Goal: Download file/media: Download file/media

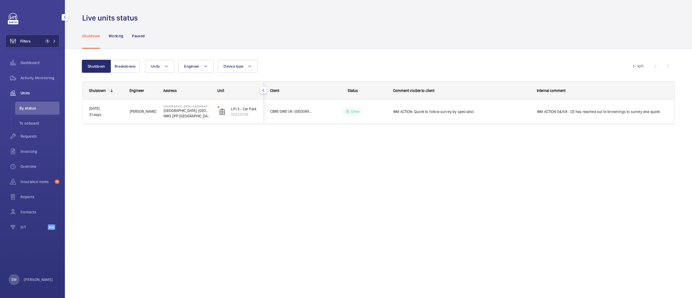
click at [47, 42] on span "1" at bounding box center [47, 41] width 4 height 4
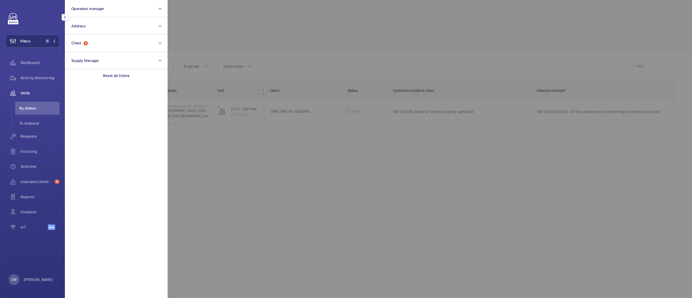
click at [134, 80] on div "Reset all filters" at bounding box center [116, 75] width 103 height 13
click at [47, 132] on div "Requests" at bounding box center [32, 136] width 54 height 13
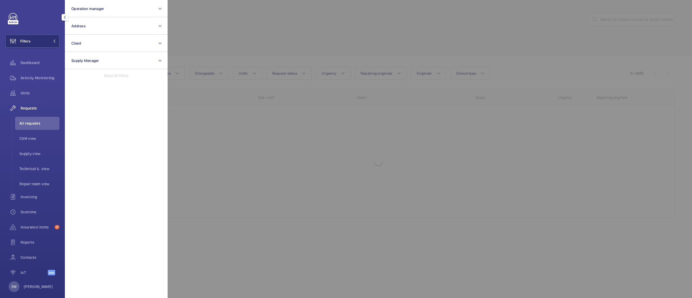
click at [625, 19] on div at bounding box center [514, 149] width 692 height 298
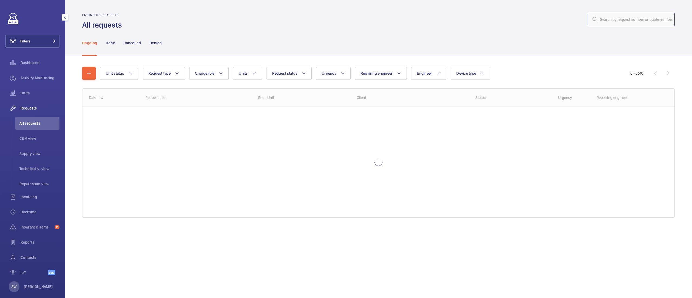
click at [625, 19] on input "text" at bounding box center [631, 20] width 87 height 14
paste input "R25-11192"
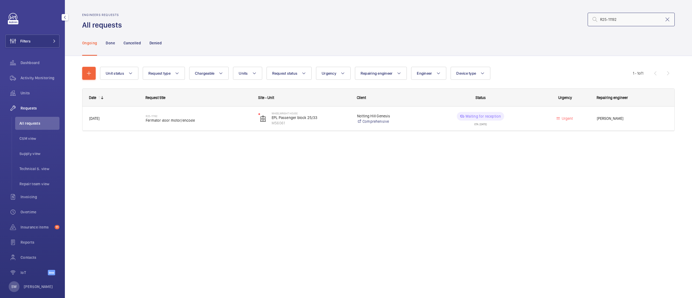
type input "R25-11192"
click at [38, 42] on button "Filters" at bounding box center [32, 41] width 54 height 13
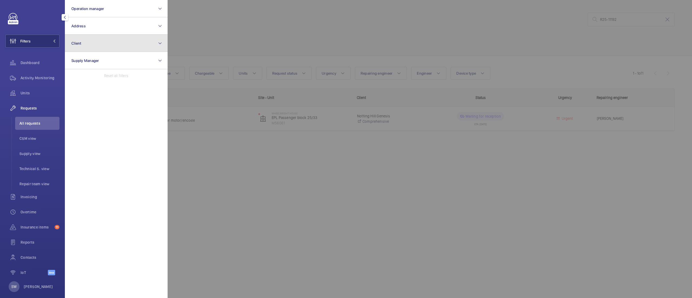
click at [135, 44] on button "Client" at bounding box center [116, 43] width 103 height 17
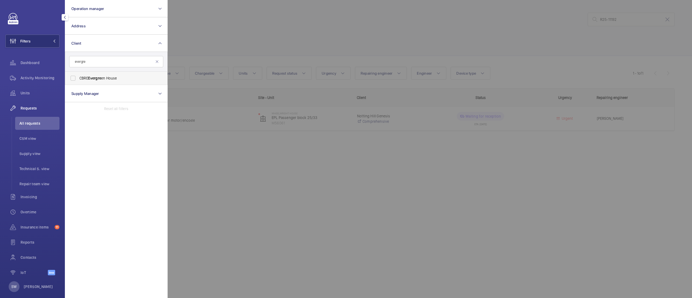
type input "evergre"
click at [113, 80] on span "CBRE Evergre en House" at bounding box center [117, 77] width 74 height 5
click at [78, 80] on input "CBRE Evergre en House" at bounding box center [73, 78] width 11 height 11
checkbox input "true"
click at [22, 94] on span "Units" at bounding box center [40, 92] width 39 height 5
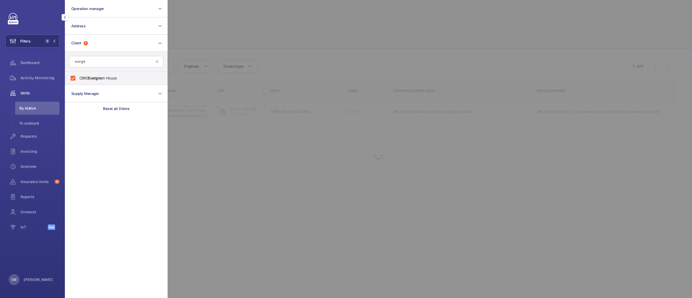
click at [377, 36] on div at bounding box center [514, 149] width 692 height 298
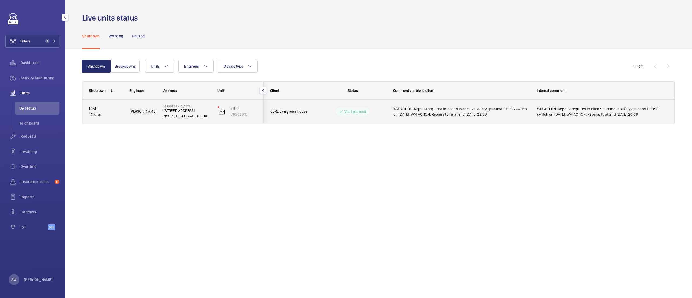
click at [567, 113] on span "WM ACTION: Repairs required to attend to remove safety gear and fit OSG switch …" at bounding box center [602, 111] width 130 height 11
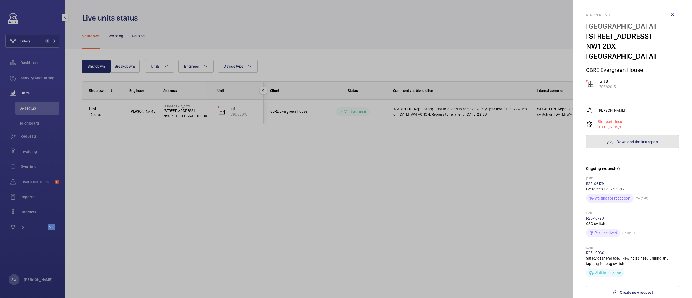
click at [628, 140] on span "Download the last report" at bounding box center [638, 142] width 42 height 4
click at [502, 180] on div at bounding box center [346, 149] width 692 height 298
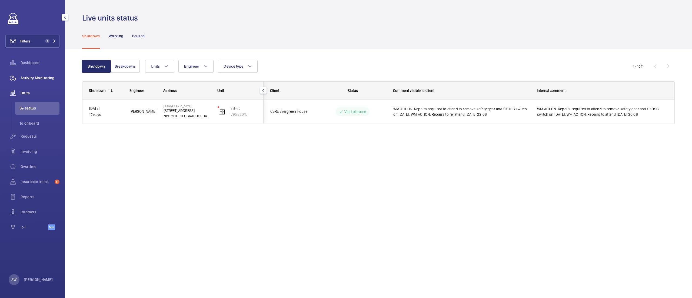
click at [45, 76] on span "Activity Monitoring" at bounding box center [40, 77] width 39 height 5
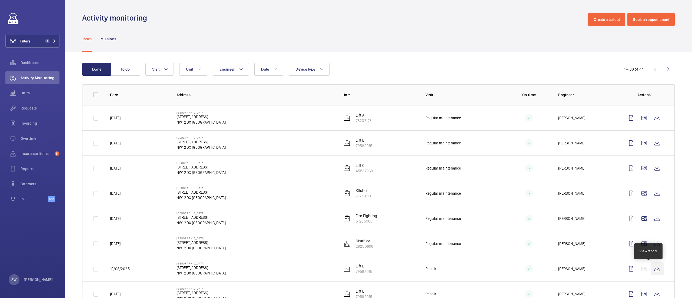
click at [652, 269] on wm-front-icon-button at bounding box center [657, 268] width 13 height 13
